Goal: Task Accomplishment & Management: Use online tool/utility

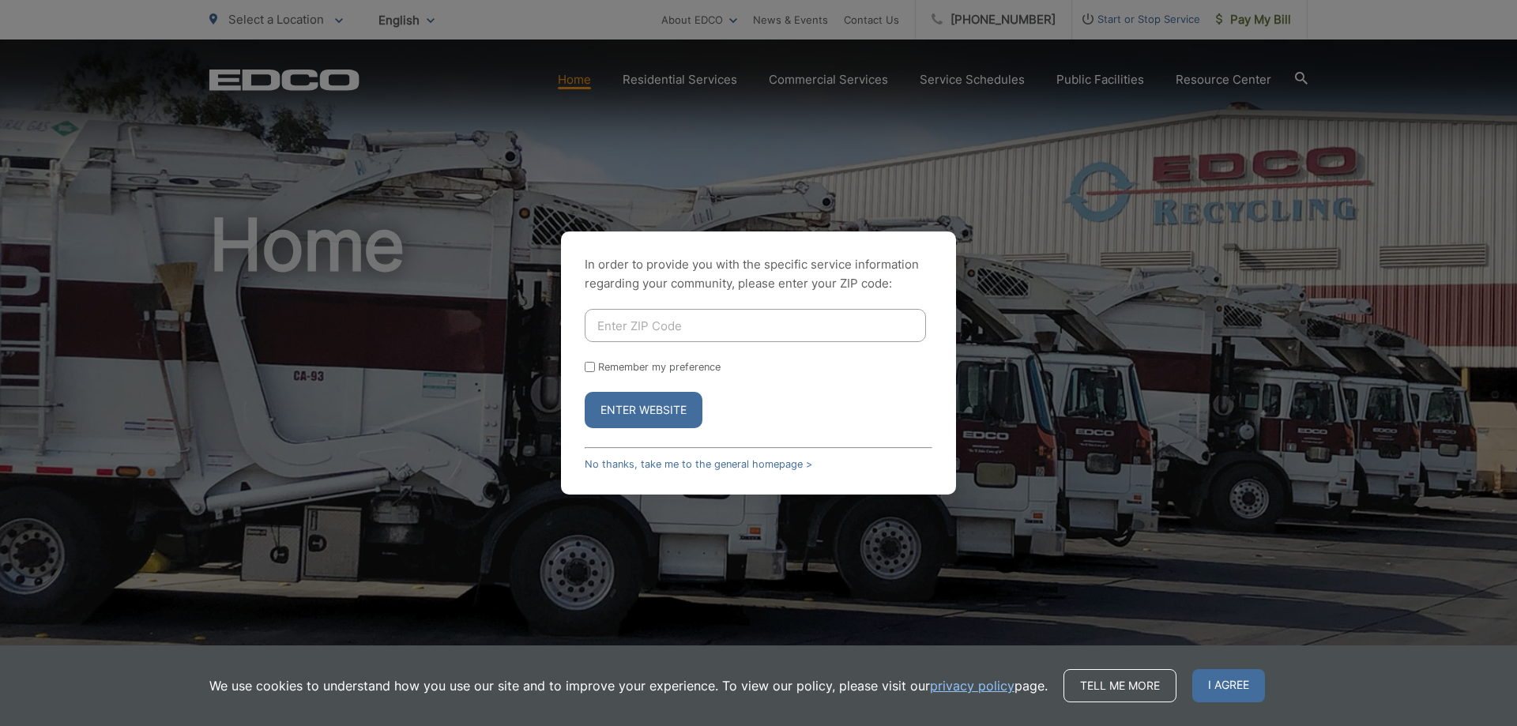
click at [1262, 14] on div "In order to provide you with the specific service information regarding your co…" at bounding box center [758, 363] width 1517 height 726
click at [835, 314] on input "Enter ZIP Code" at bounding box center [755, 325] width 341 height 33
type input "92083"
click at [647, 408] on button "Enter Website" at bounding box center [644, 410] width 118 height 36
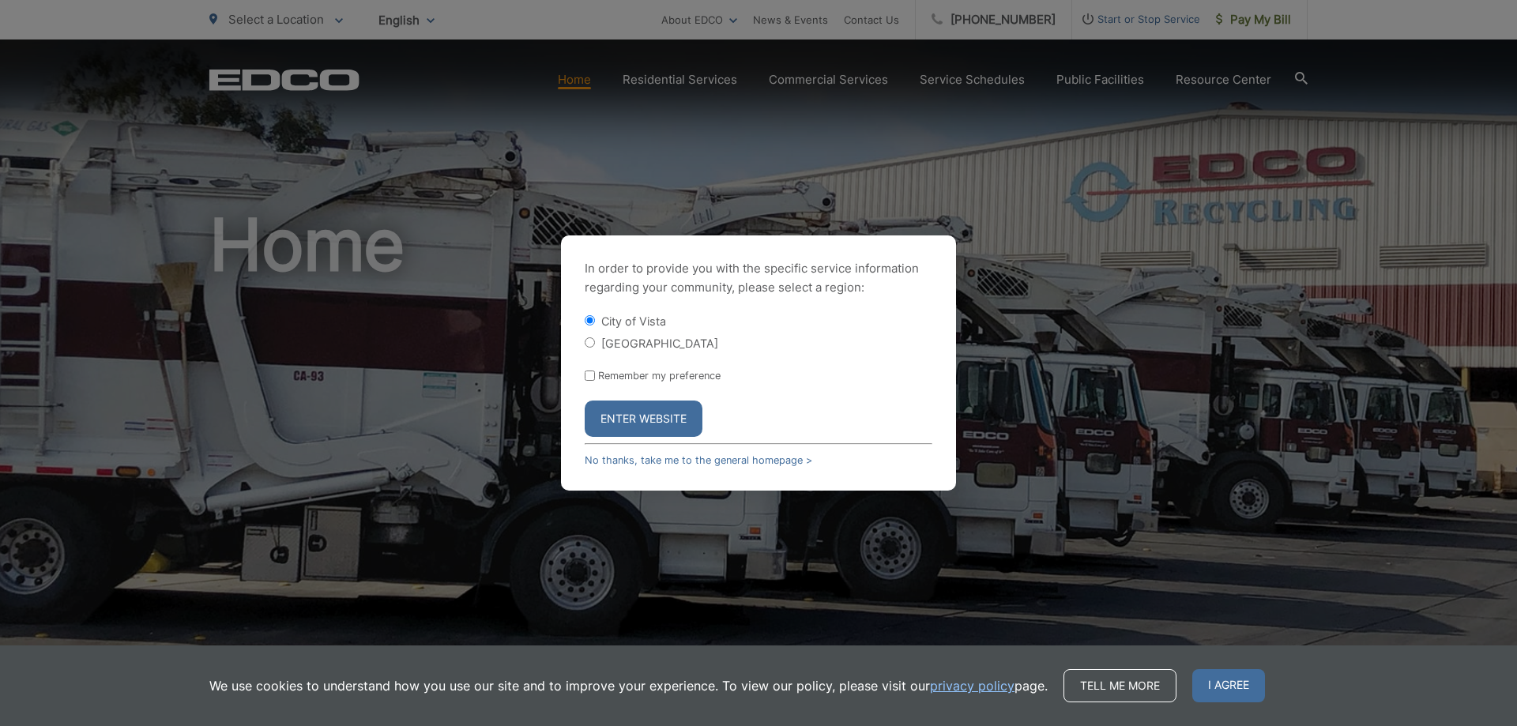
click at [646, 406] on button "Enter Website" at bounding box center [644, 419] width 118 height 36
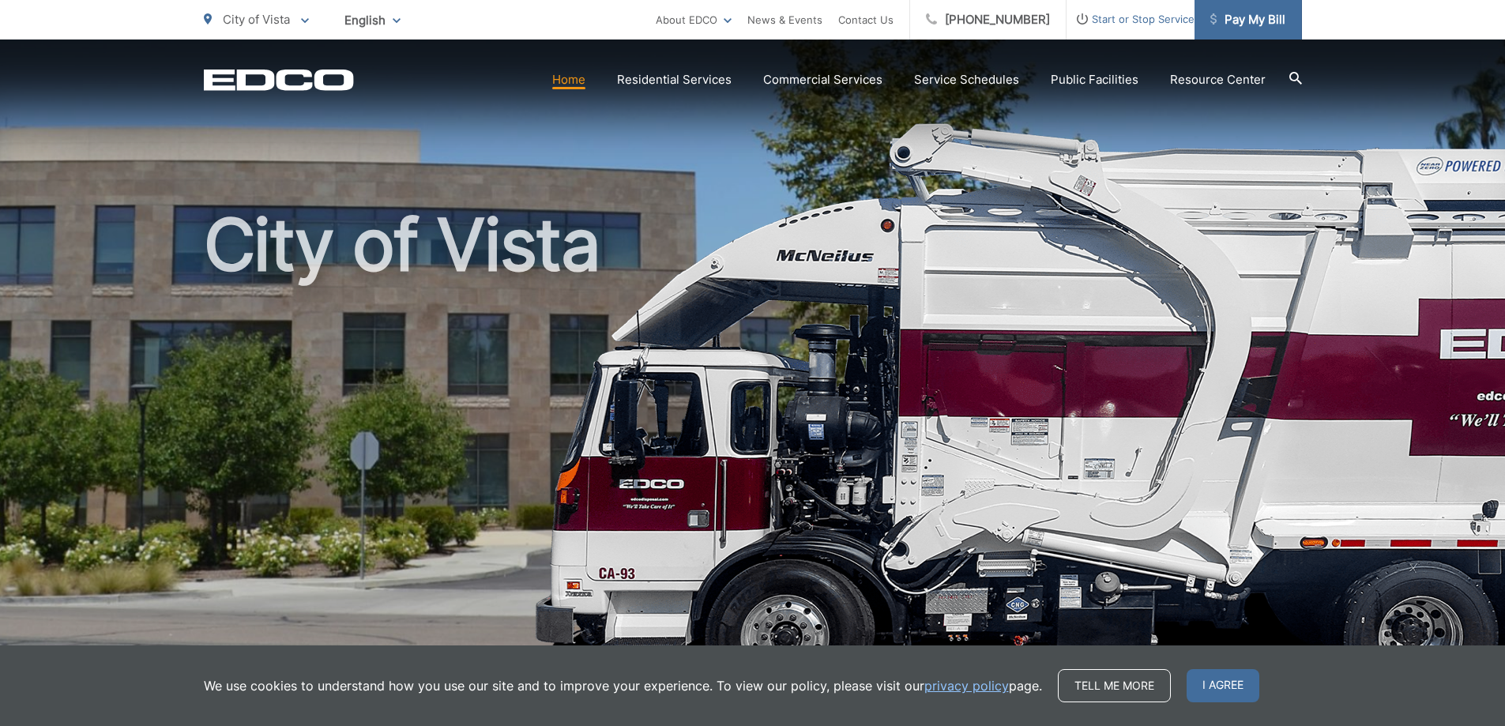
click at [1268, 18] on span "Pay My Bill" at bounding box center [1247, 19] width 75 height 19
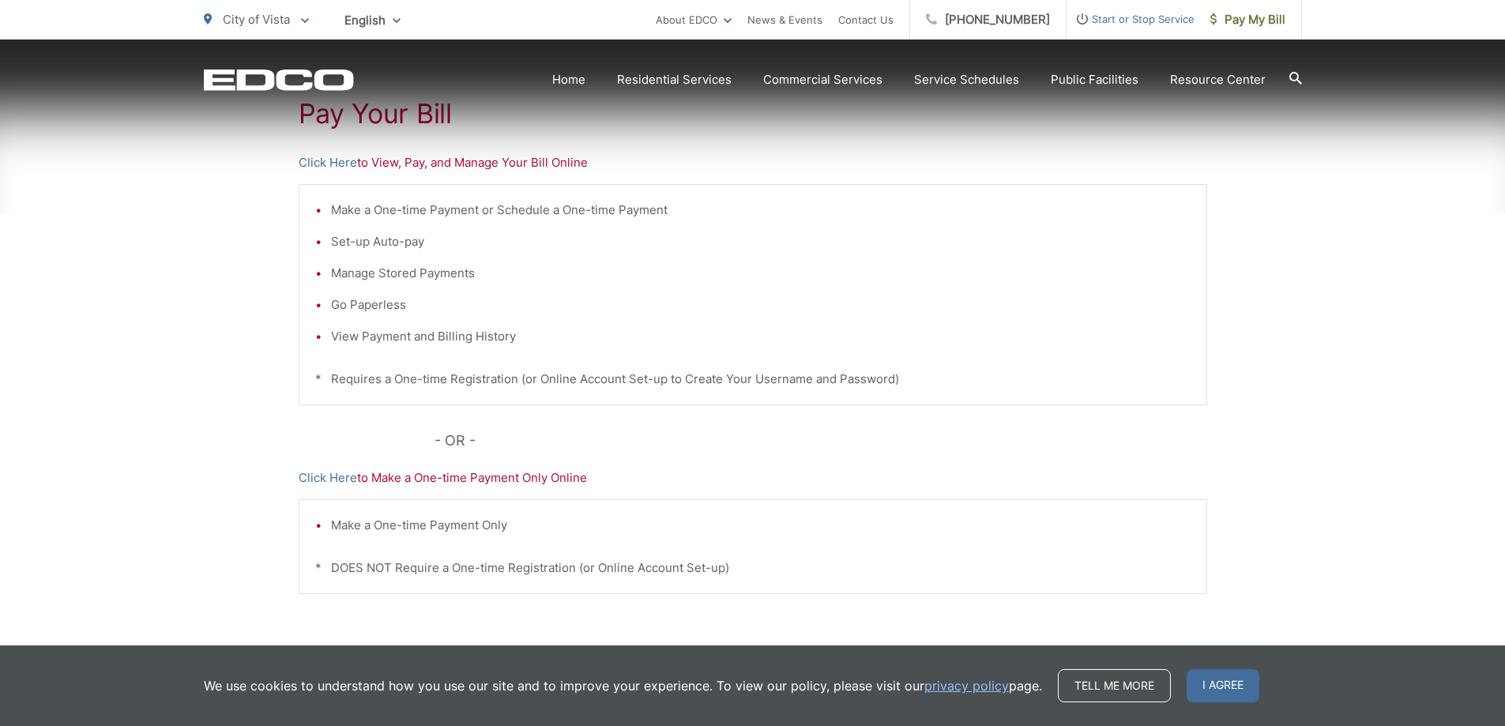
scroll to position [316, 0]
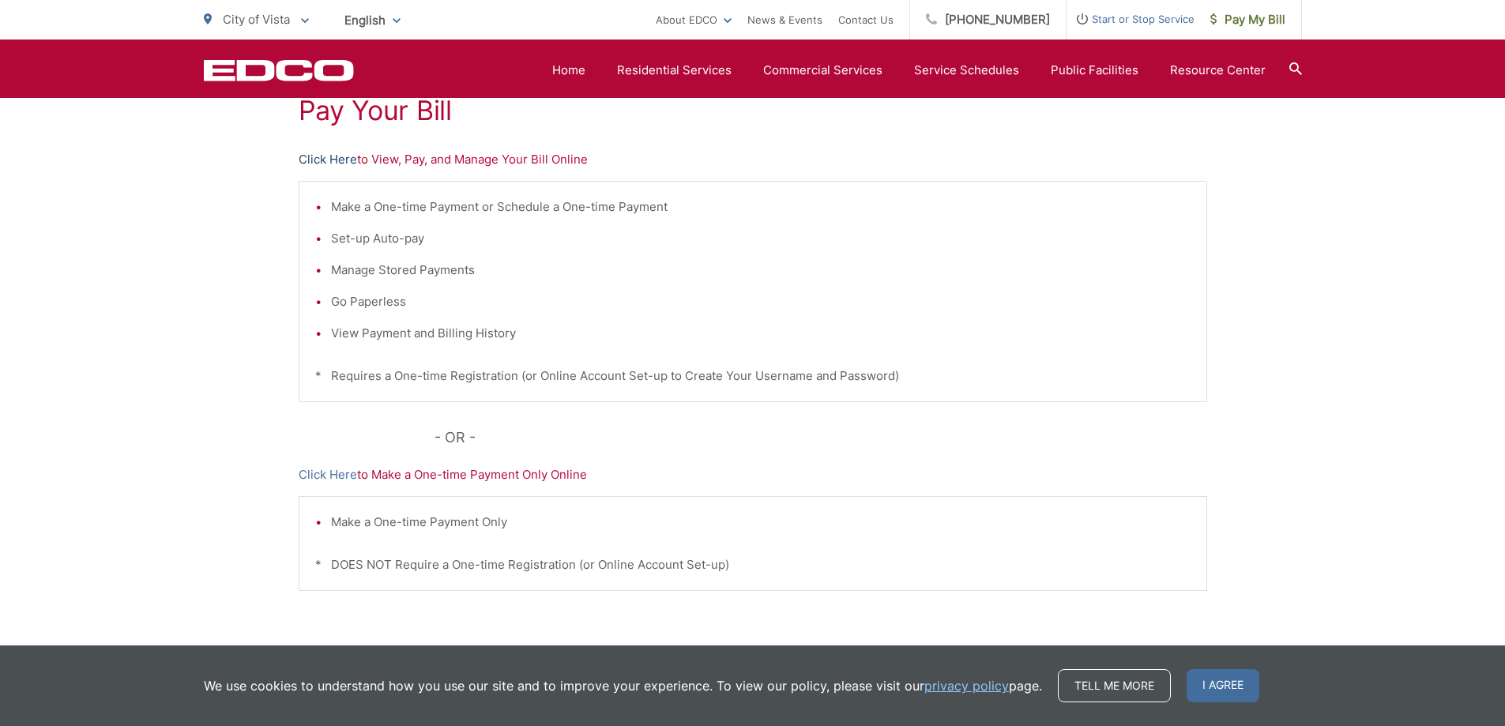
click at [344, 158] on link "Click Here" at bounding box center [328, 159] width 58 height 19
